Goal: Navigation & Orientation: Understand site structure

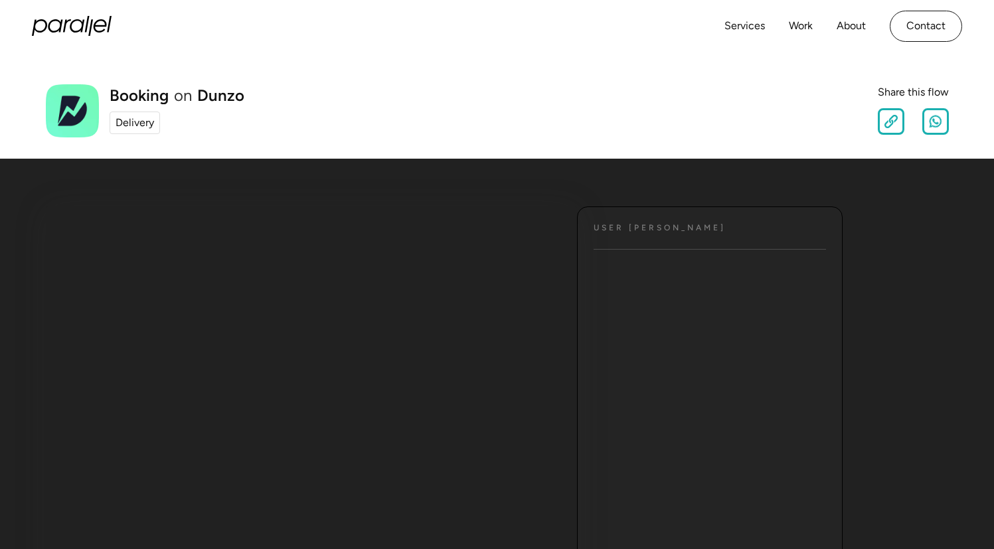
click at [143, 125] on div "Delivery" at bounding box center [135, 123] width 39 height 16
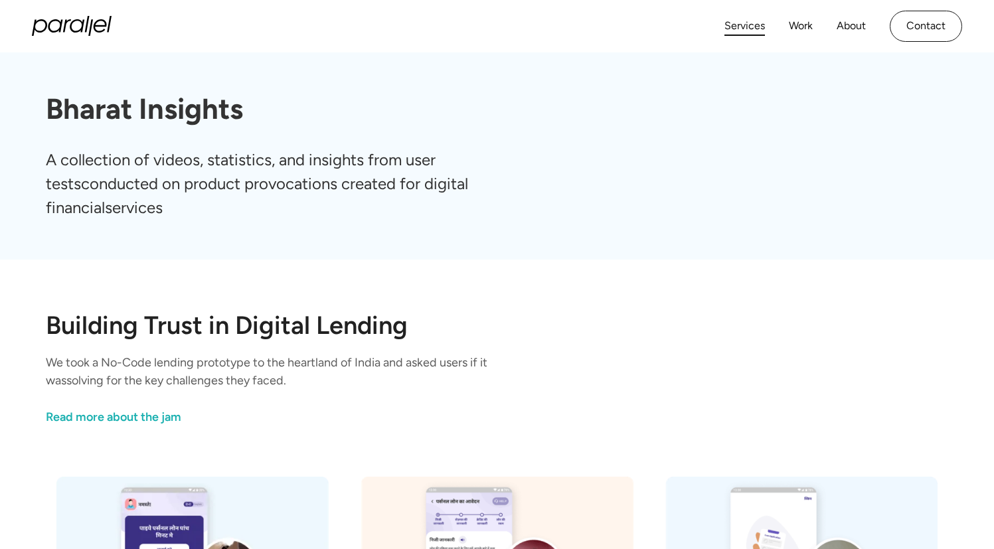
click at [740, 27] on link "Services" at bounding box center [744, 26] width 41 height 19
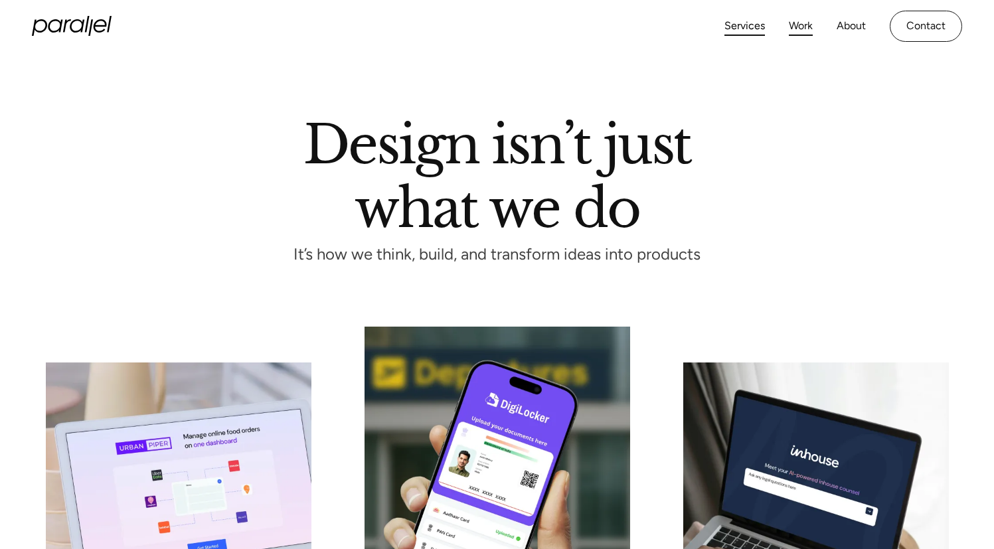
click at [799, 29] on link "Work" at bounding box center [801, 26] width 24 height 19
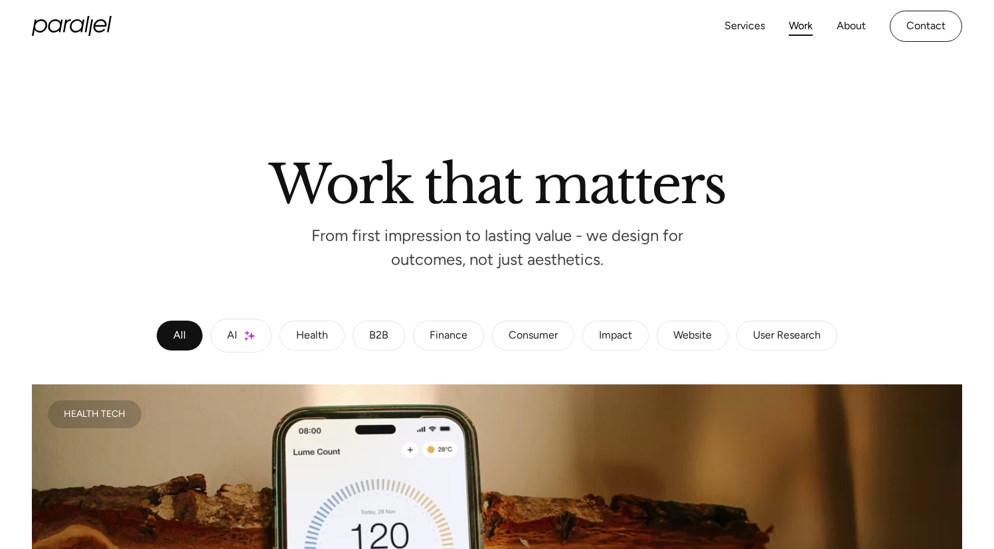
click at [464, 347] on link "Finance" at bounding box center [448, 336] width 71 height 31
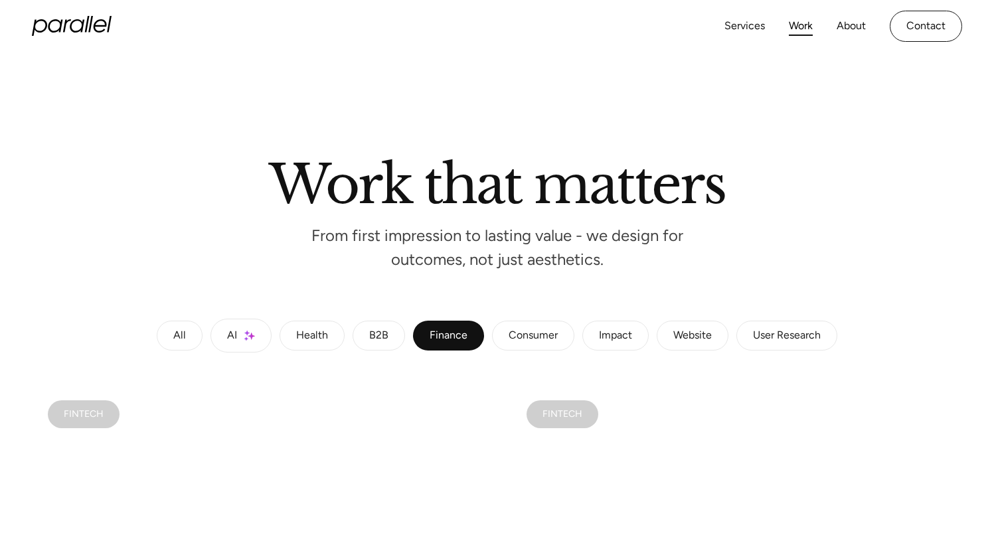
click at [69, 27] on icon "home" at bounding box center [72, 26] width 80 height 20
